Goal: Register for event/course

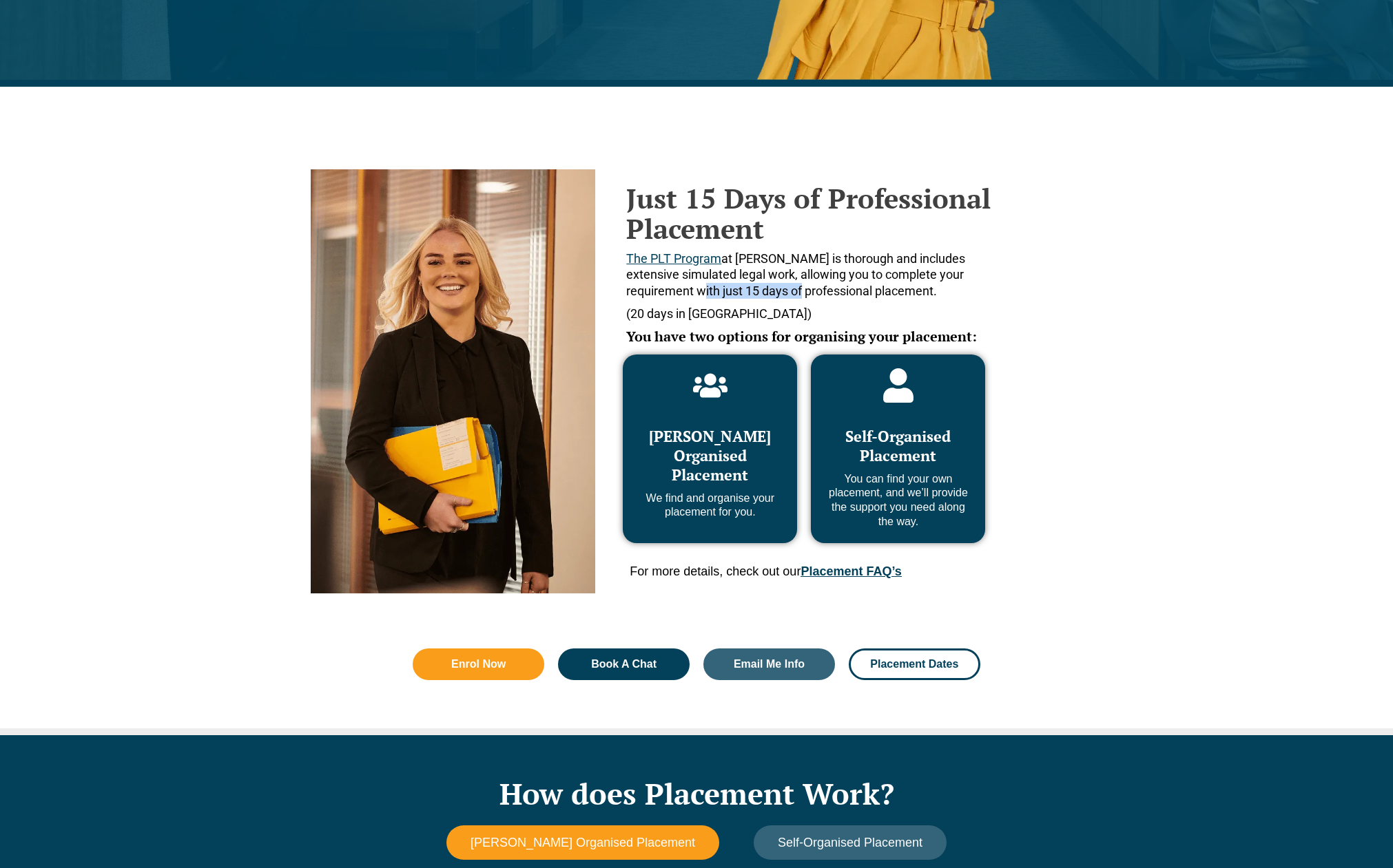
drag, startPoint x: 646, startPoint y: 290, endPoint x: 743, endPoint y: 291, distance: 97.0
click at [743, 291] on span "The PLT Program at [PERSON_NAME] is thorough and includes extensive simulated l…" at bounding box center [795, 275] width 339 height 47
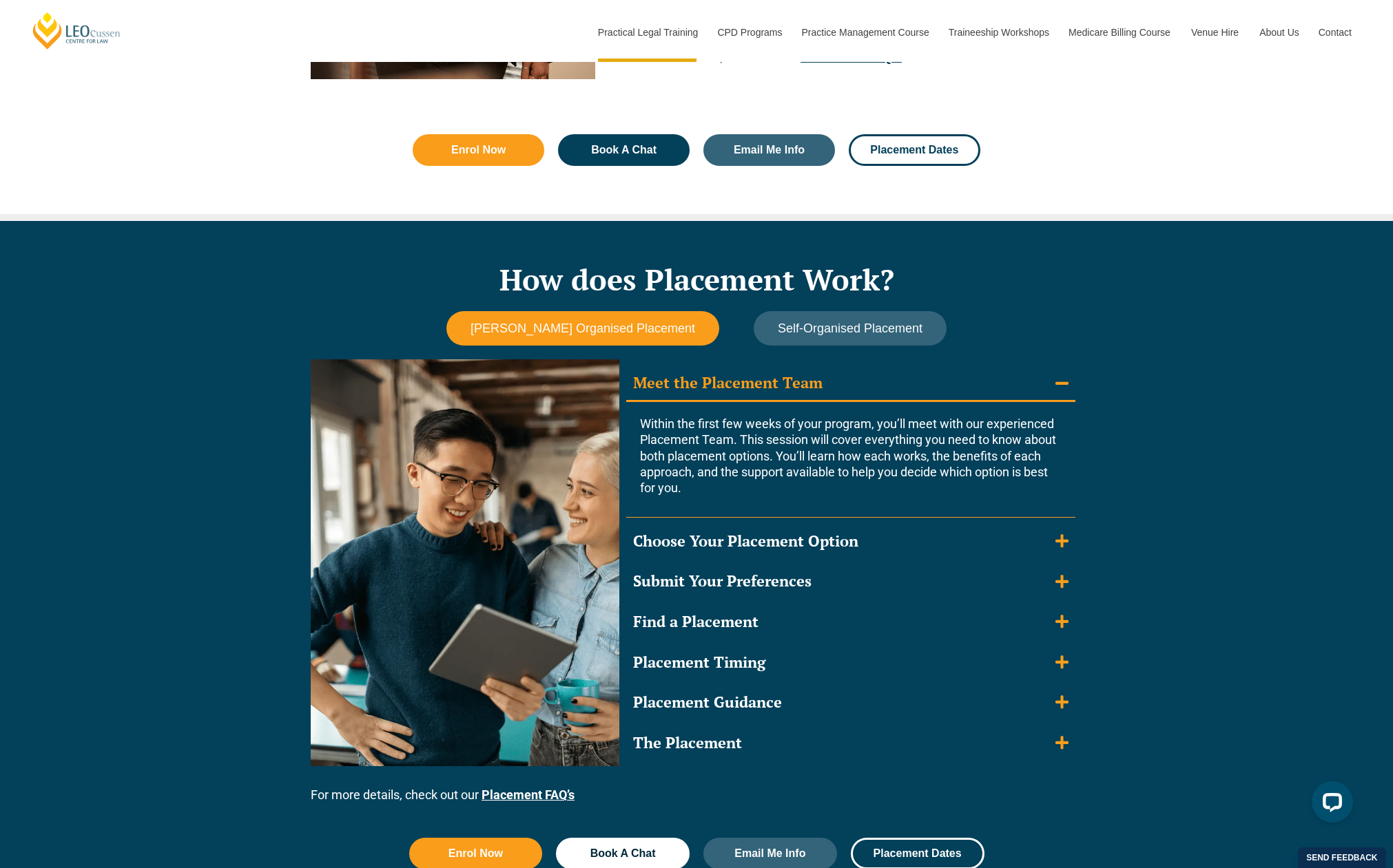
scroll to position [1081, 0]
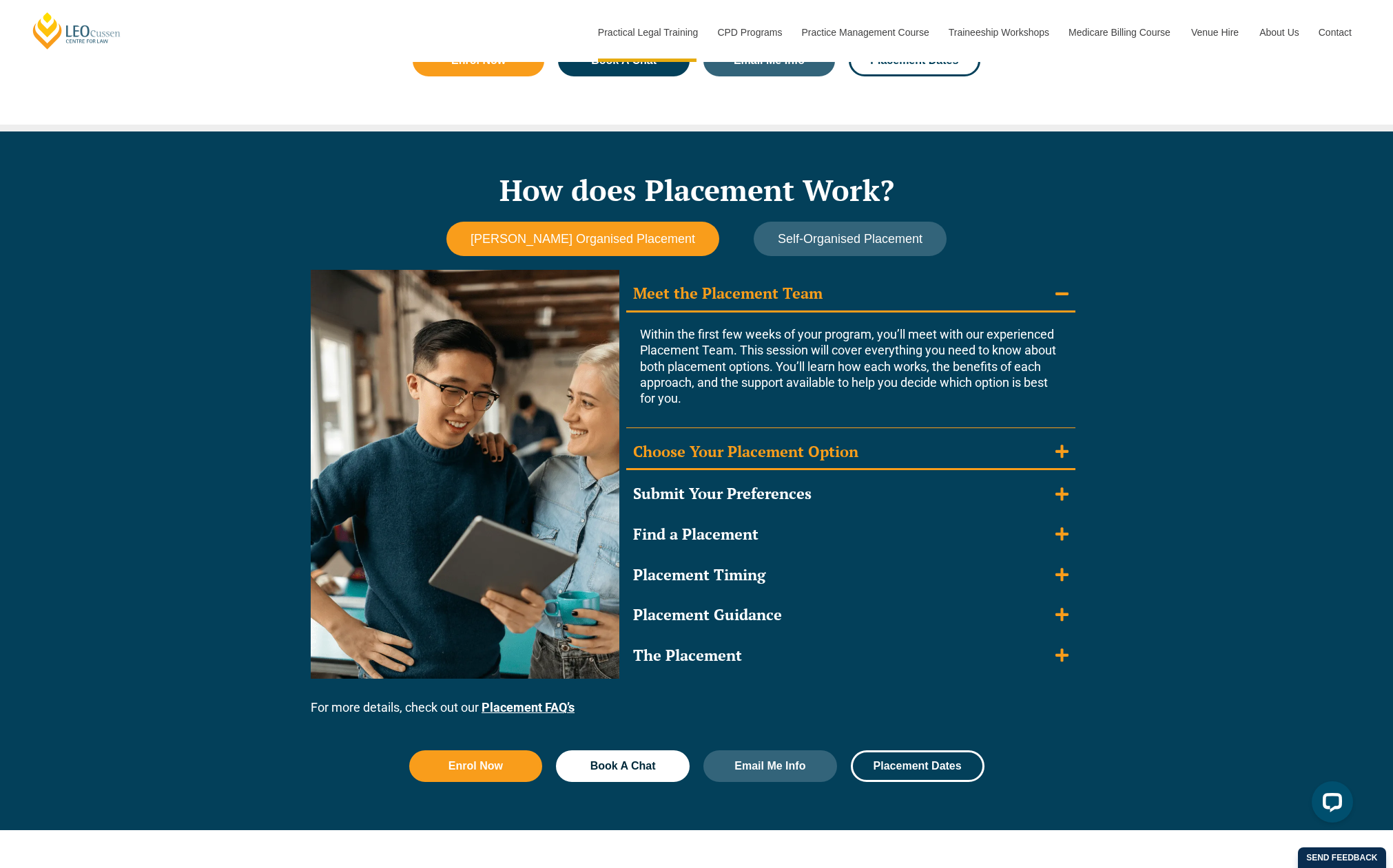
click at [742, 445] on div "Choose Your Placement Option" at bounding box center [746, 452] width 225 height 20
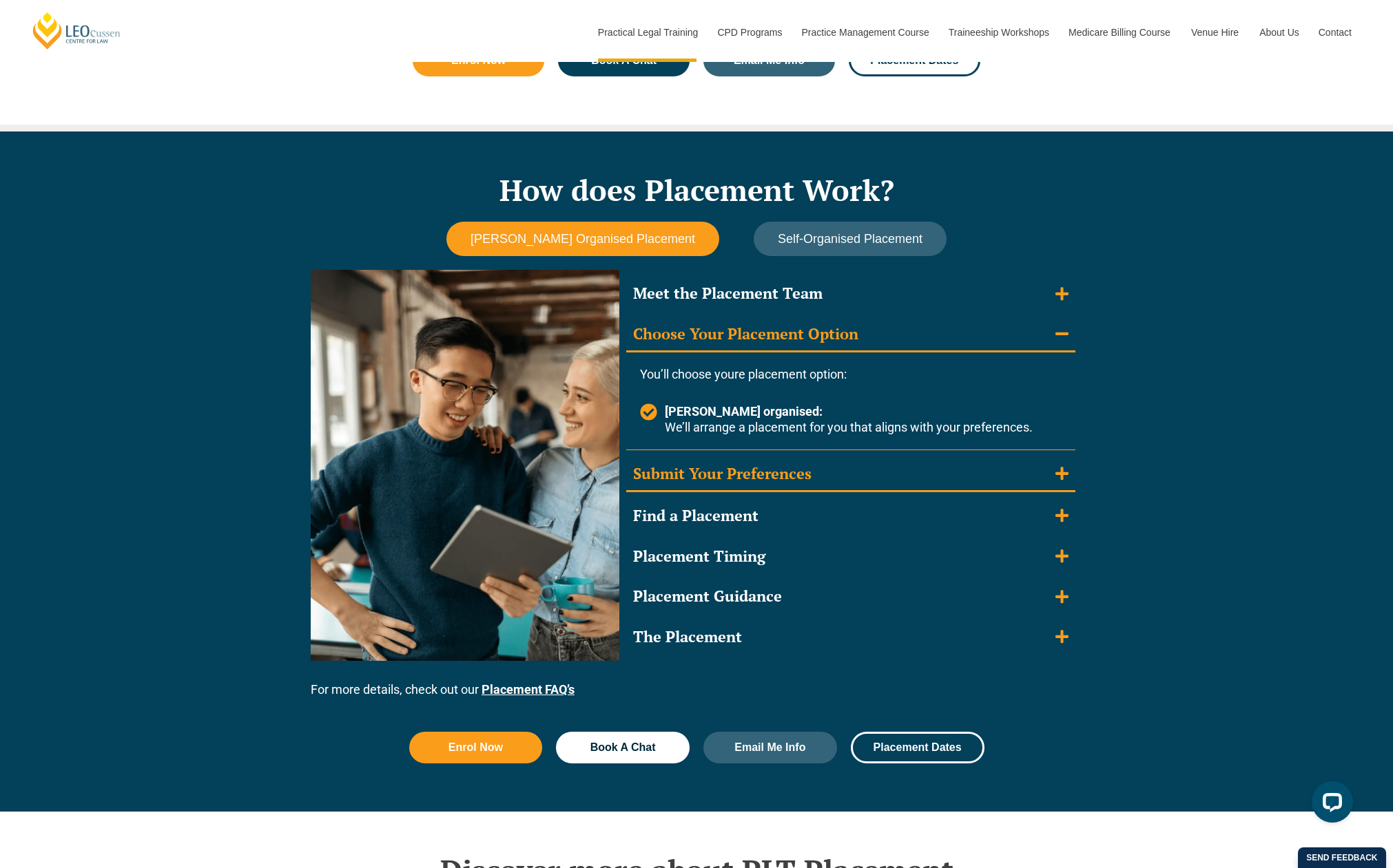
click at [751, 464] on div "Submit Your Preferences" at bounding box center [722, 474] width 178 height 20
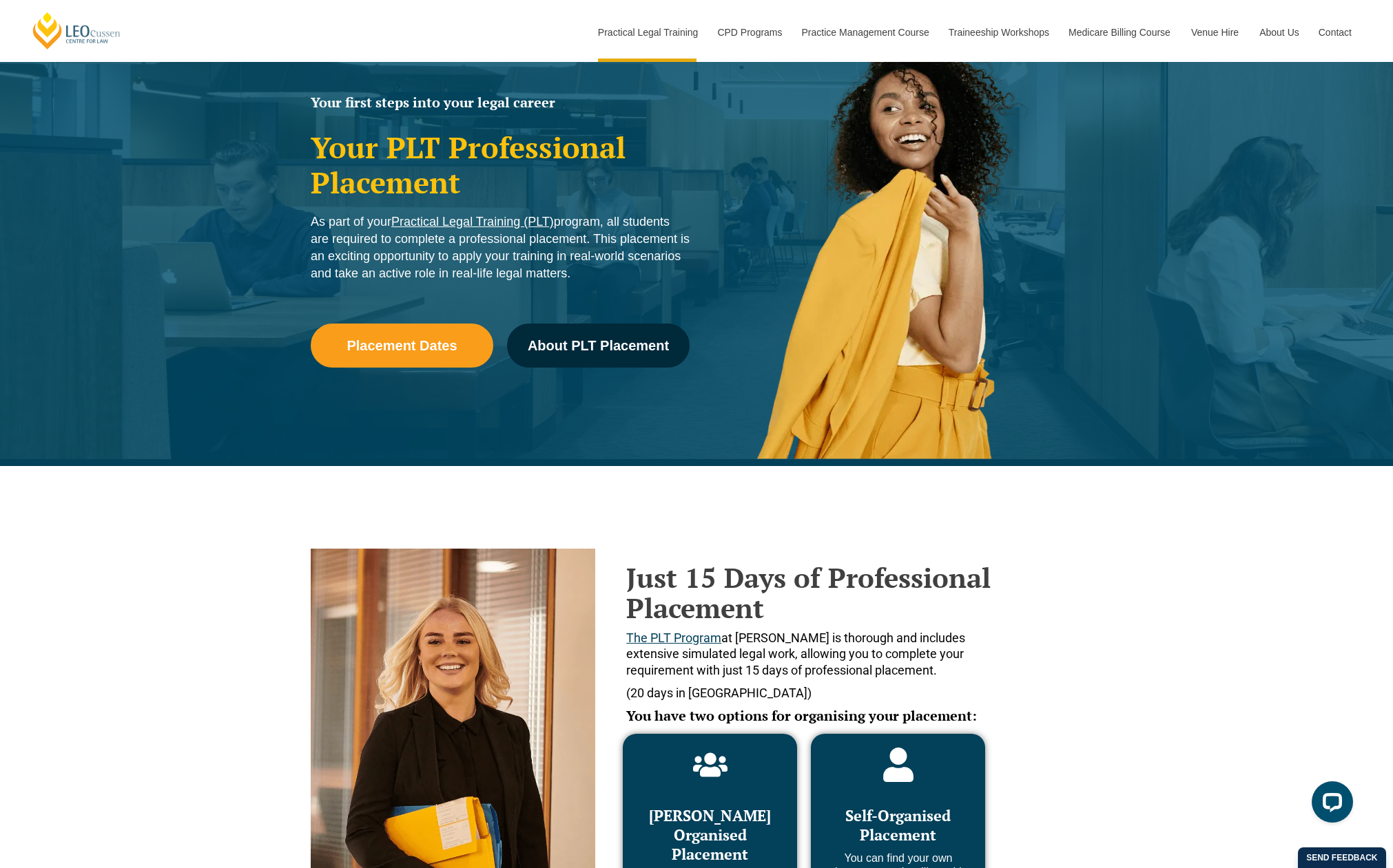
scroll to position [0, 0]
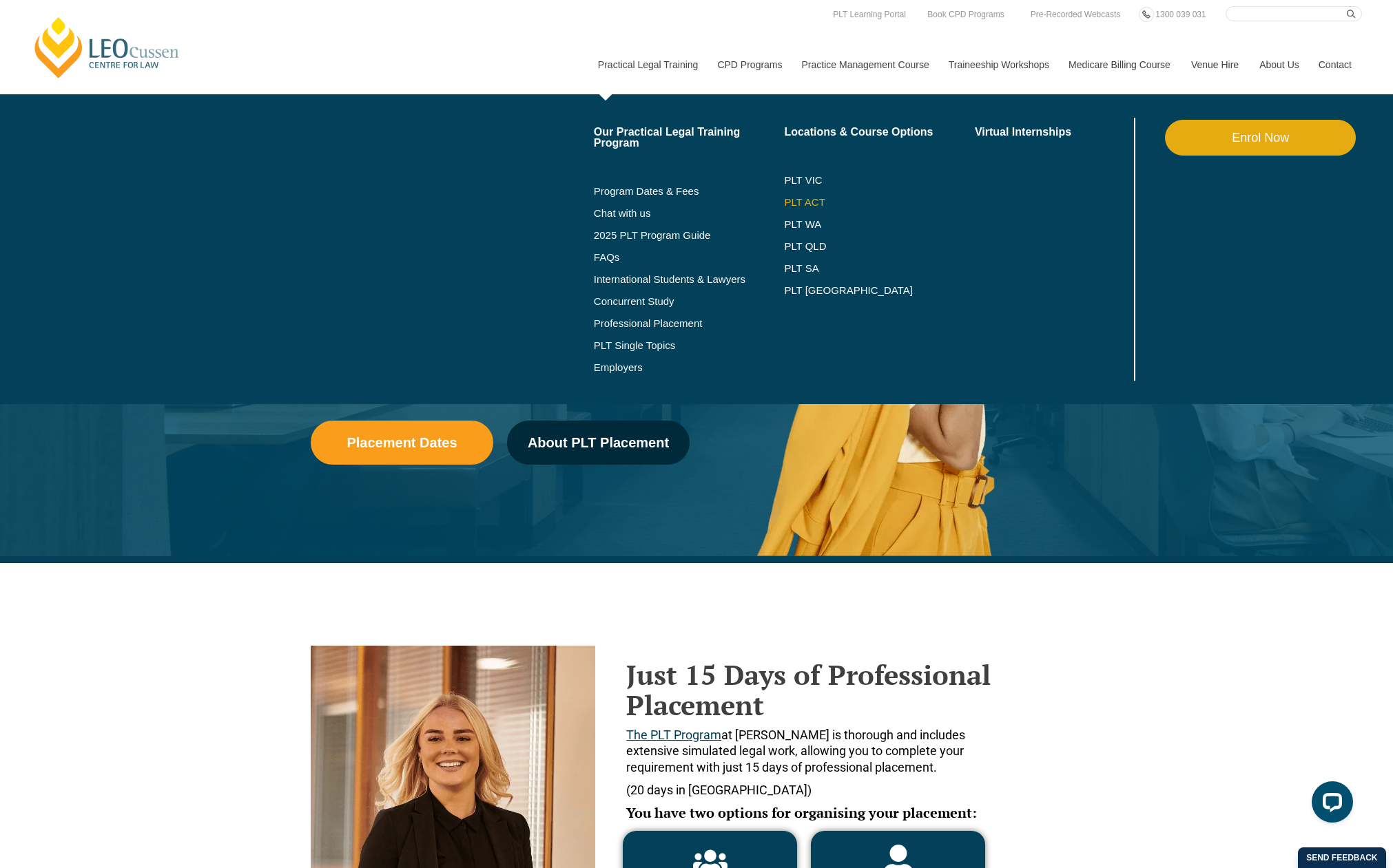
click at [791, 201] on link "PLT ACT" at bounding box center [879, 202] width 191 height 11
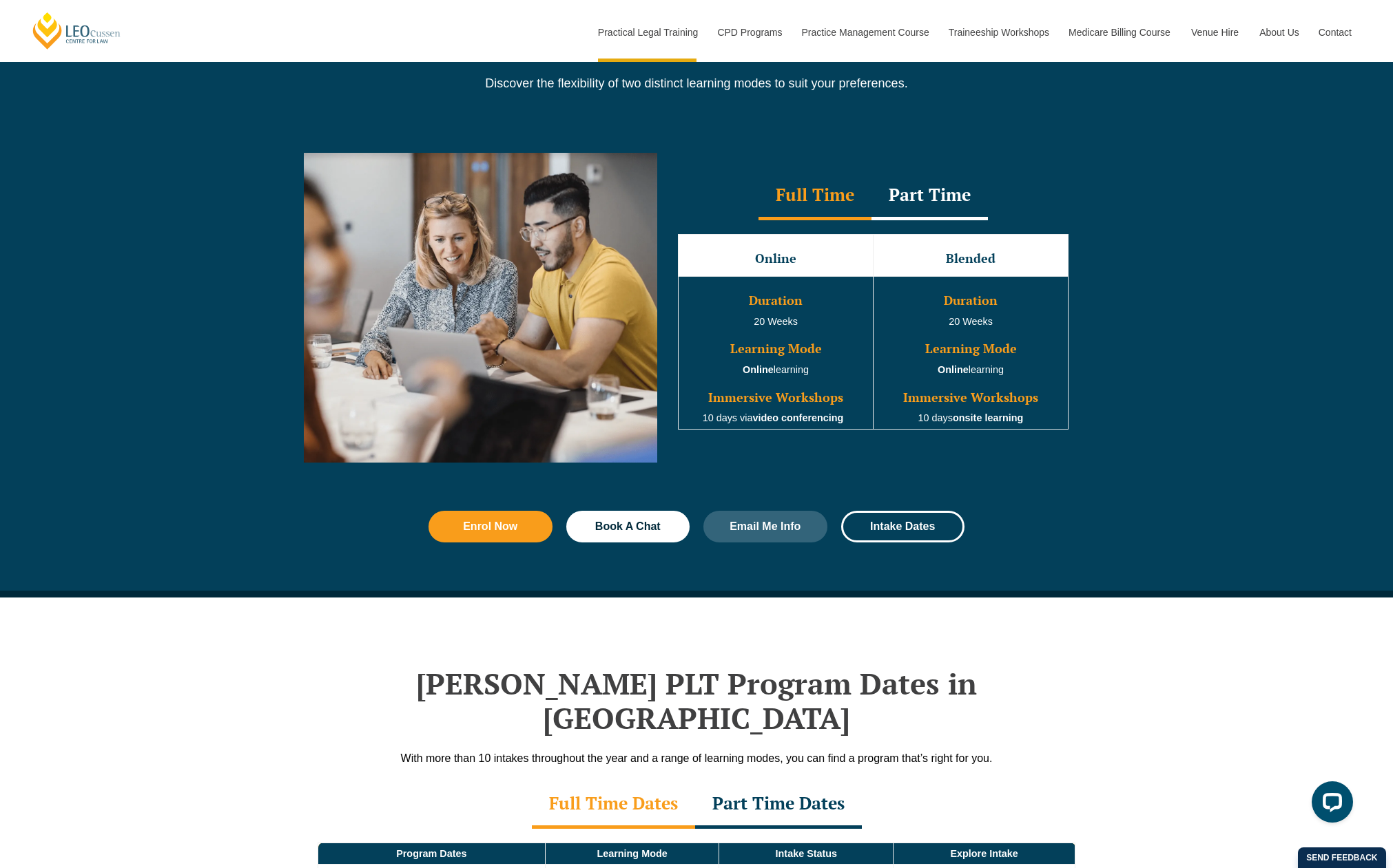
click at [932, 209] on div "Part Time" at bounding box center [929, 195] width 116 height 48
drag, startPoint x: 781, startPoint y: 371, endPoint x: 799, endPoint y: 409, distance: 42.0
click at [799, 409] on td "Duration 30 Weeks Learning Mode Online learning Immersive Workshops 10 days via…" at bounding box center [775, 353] width 195 height 152
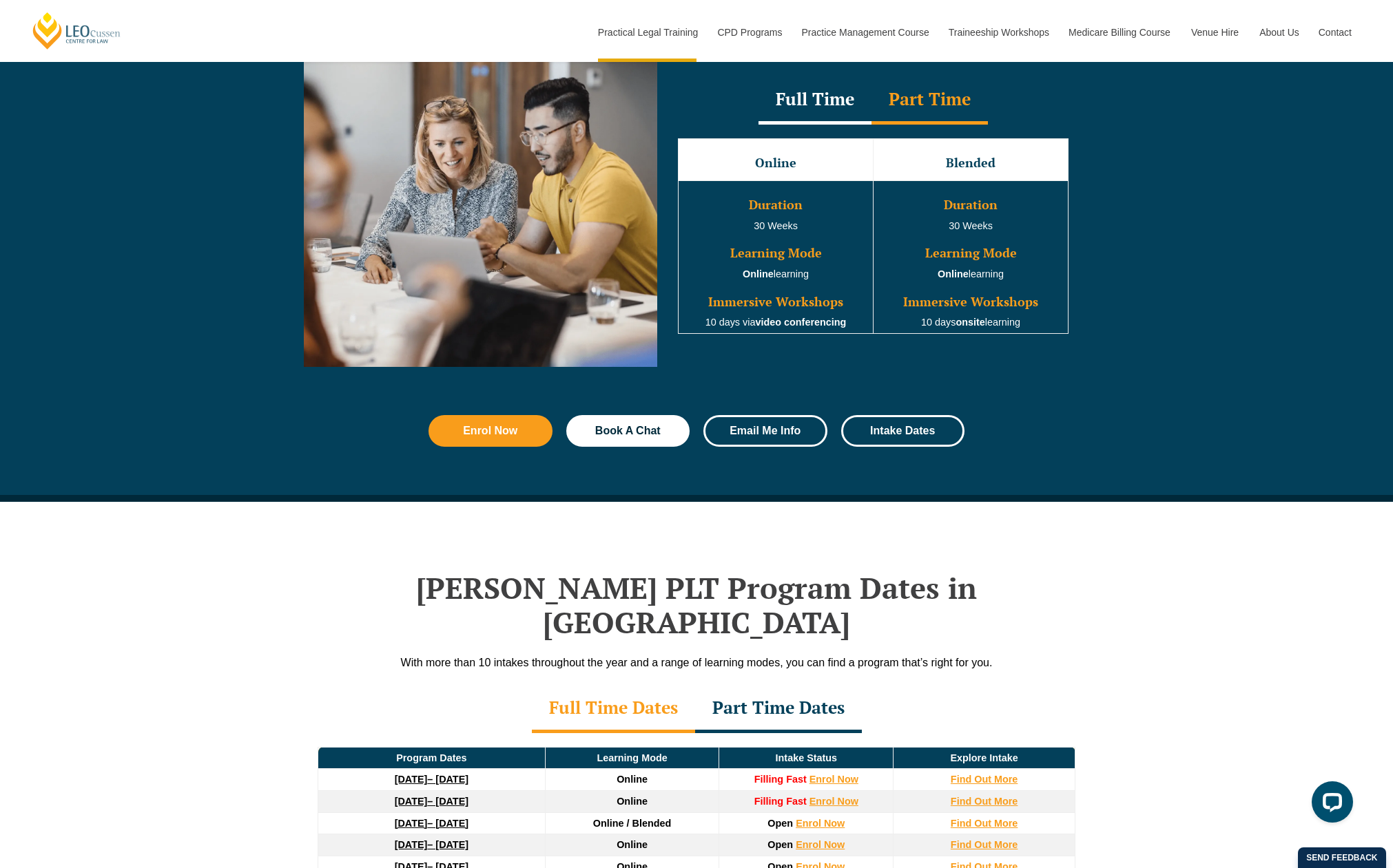
scroll to position [1514, 0]
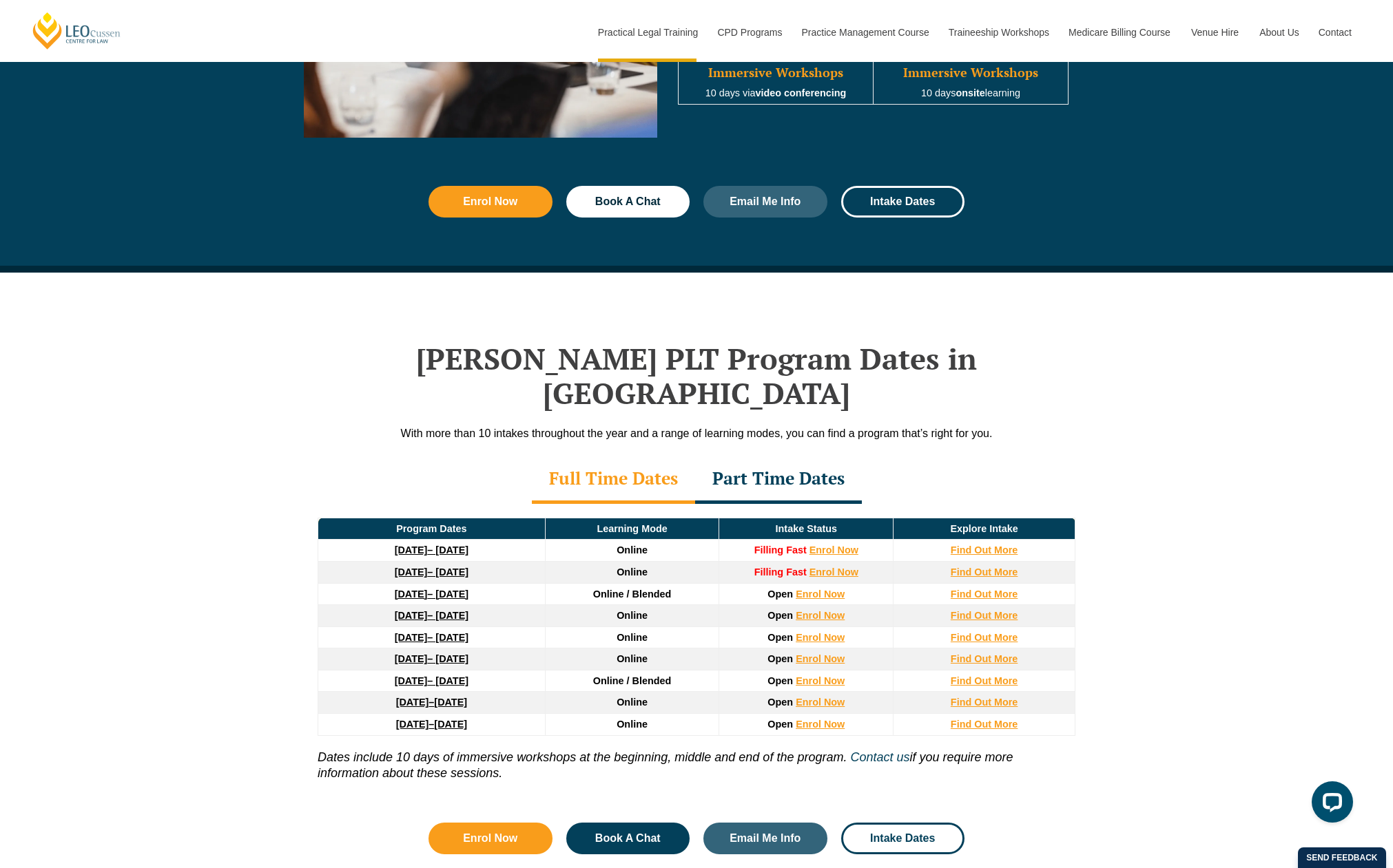
click at [762, 456] on div "Part Time Dates" at bounding box center [778, 479] width 167 height 48
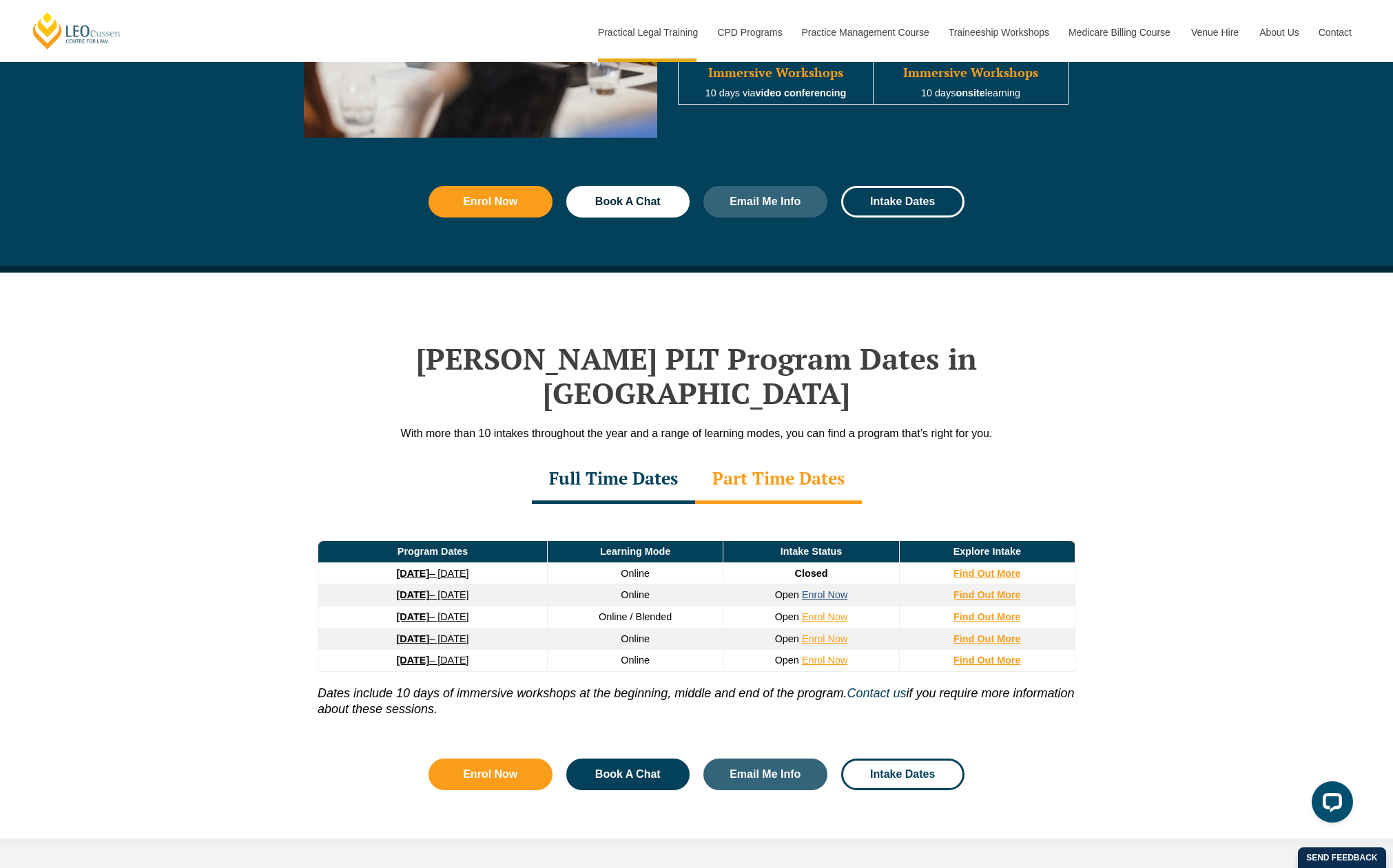
click at [822, 589] on link "Enrol Now" at bounding box center [824, 594] width 46 height 11
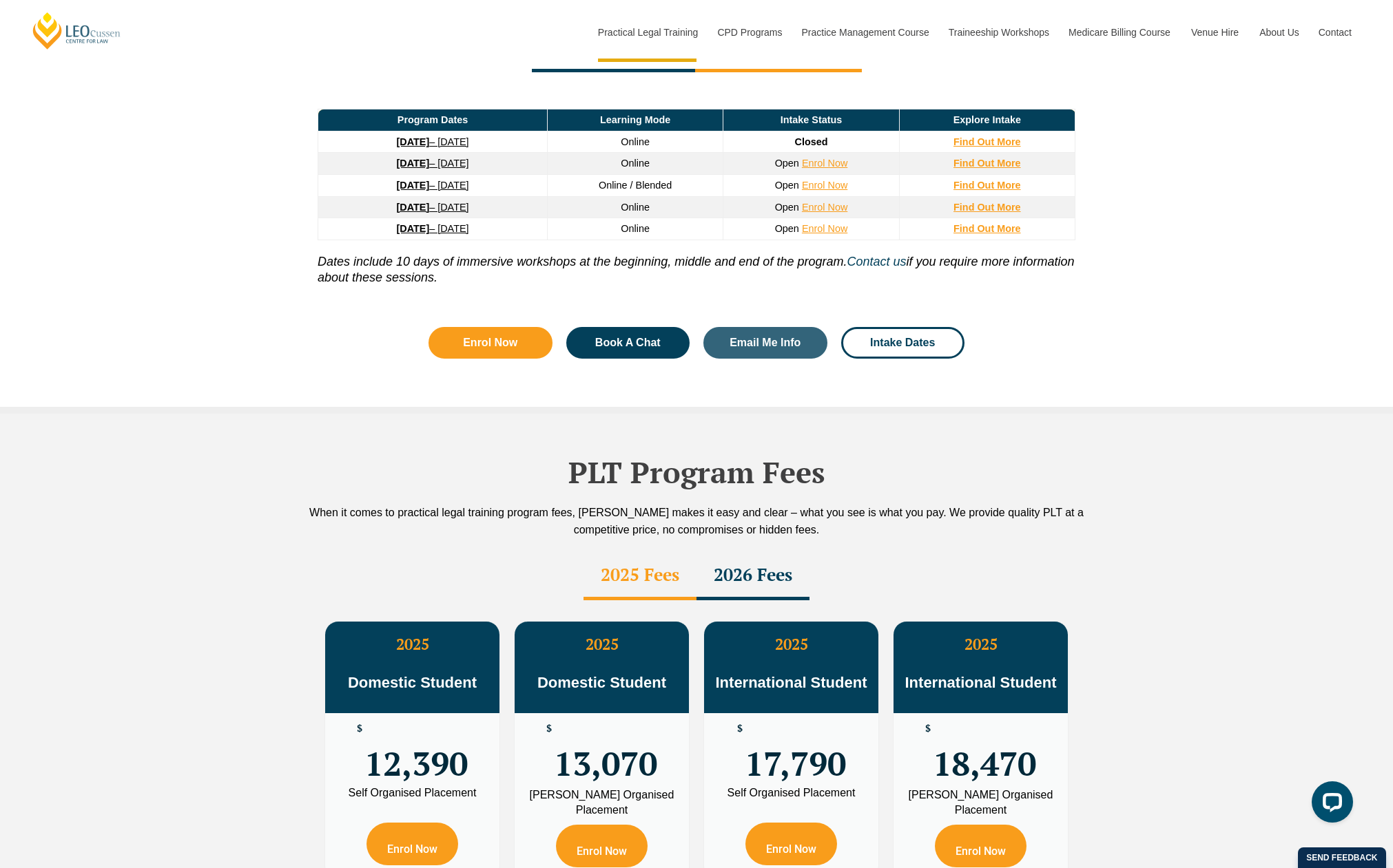
scroll to position [2158, 0]
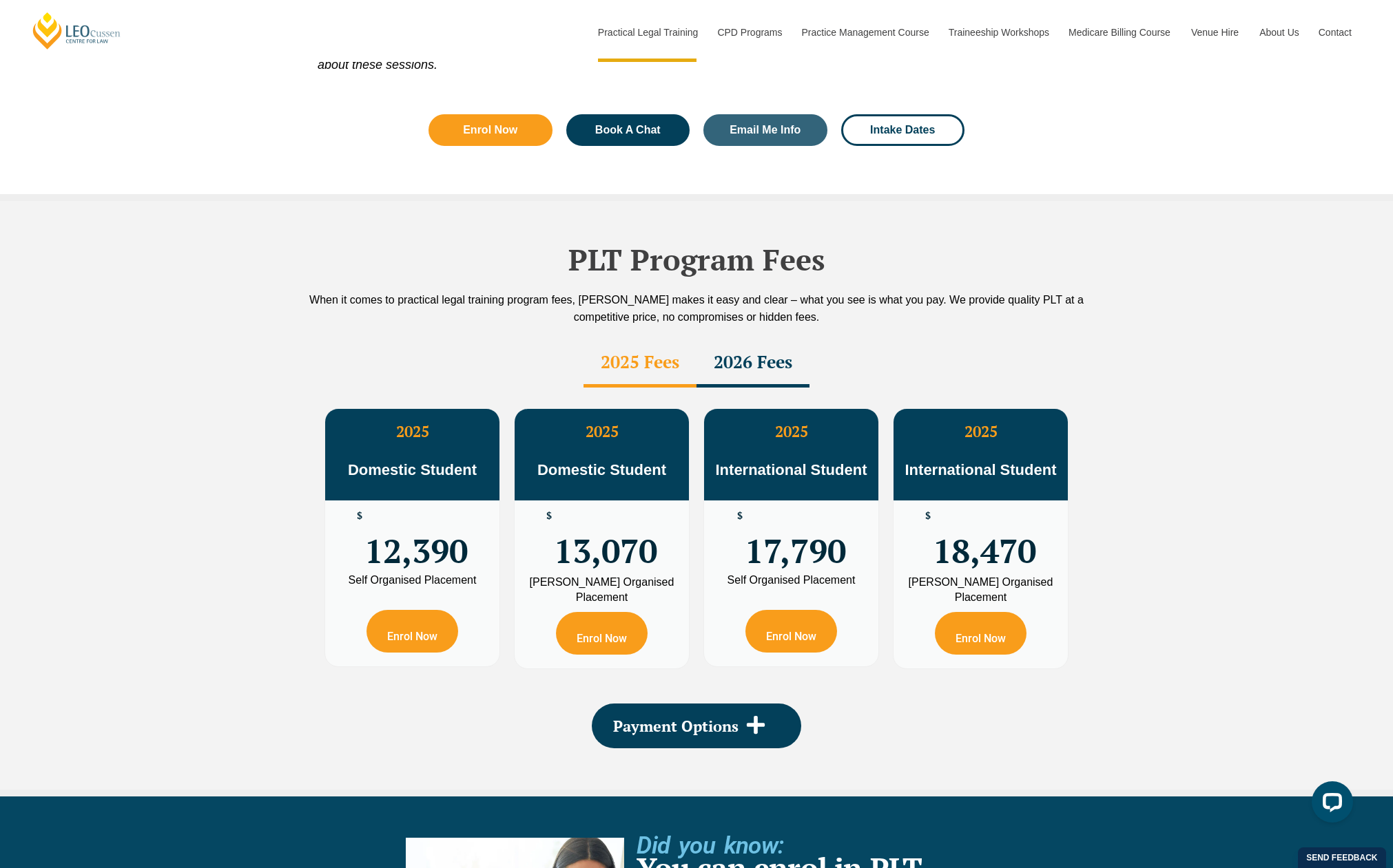
click at [748, 339] on div "2026 Fees" at bounding box center [753, 363] width 113 height 48
click at [601, 339] on div "2025 Fees" at bounding box center [640, 363] width 113 height 48
click at [748, 339] on div "2026 Fees" at bounding box center [753, 363] width 113 height 48
click at [612, 339] on div "2025 Fees" at bounding box center [640, 363] width 113 height 48
click at [729, 339] on div "2026 Fees" at bounding box center [753, 363] width 113 height 48
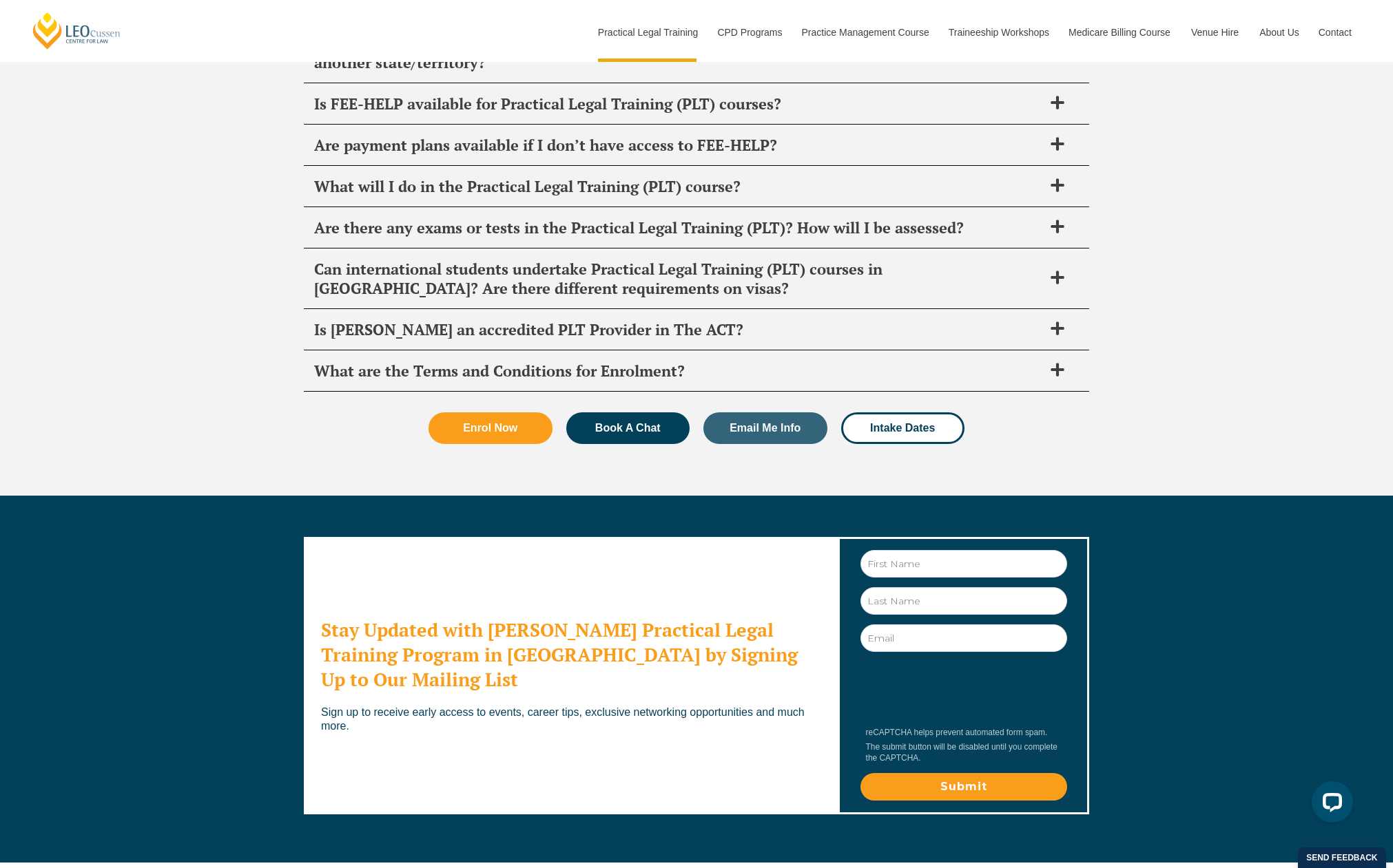
scroll to position [7132, 0]
